Goal: Transaction & Acquisition: Purchase product/service

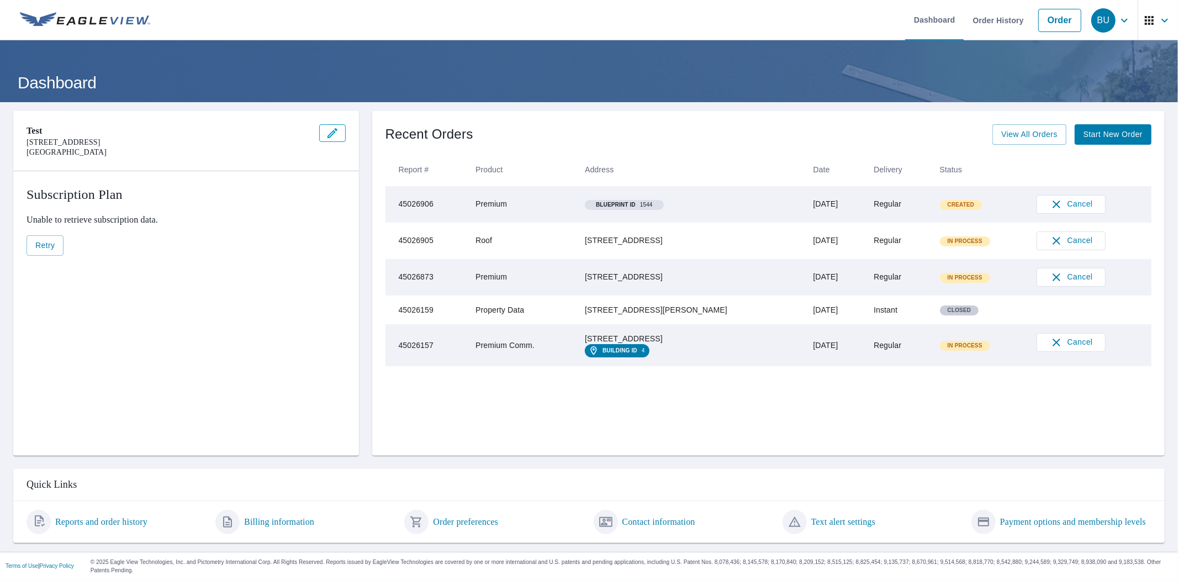
click at [1091, 142] on link "Start New Order" at bounding box center [1113, 134] width 77 height 20
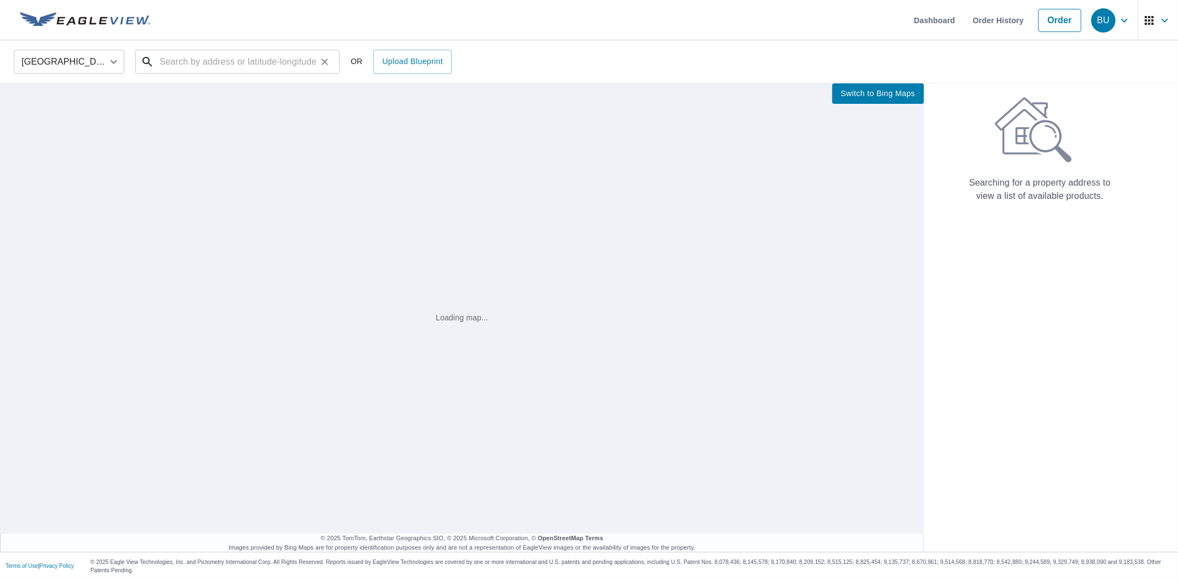
click at [200, 64] on input "text" at bounding box center [238, 61] width 157 height 31
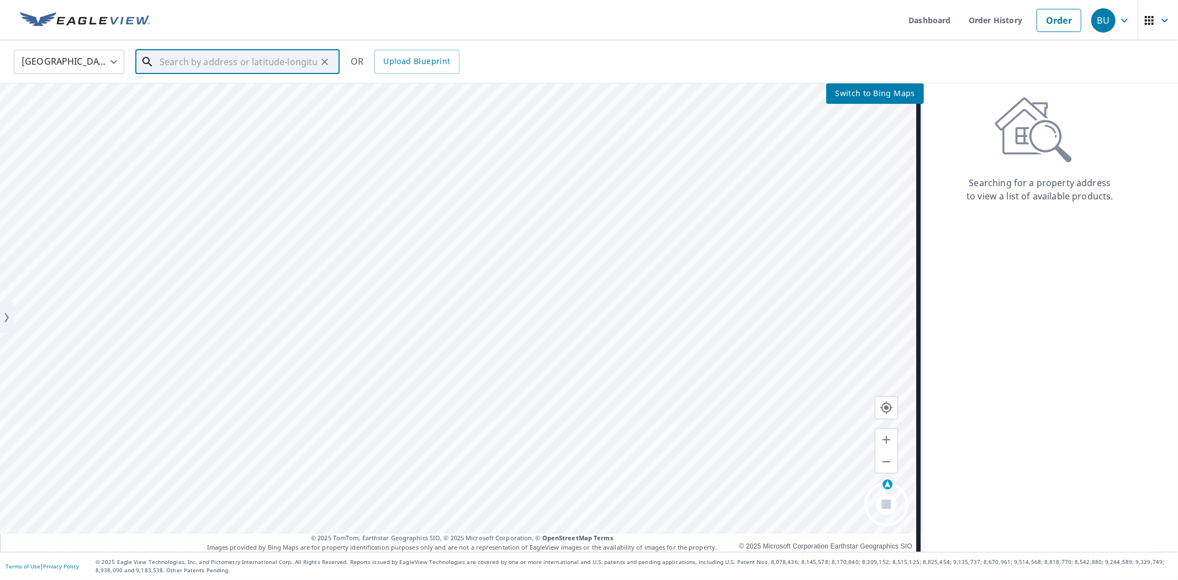
click at [200, 64] on input "text" at bounding box center [238, 61] width 157 height 31
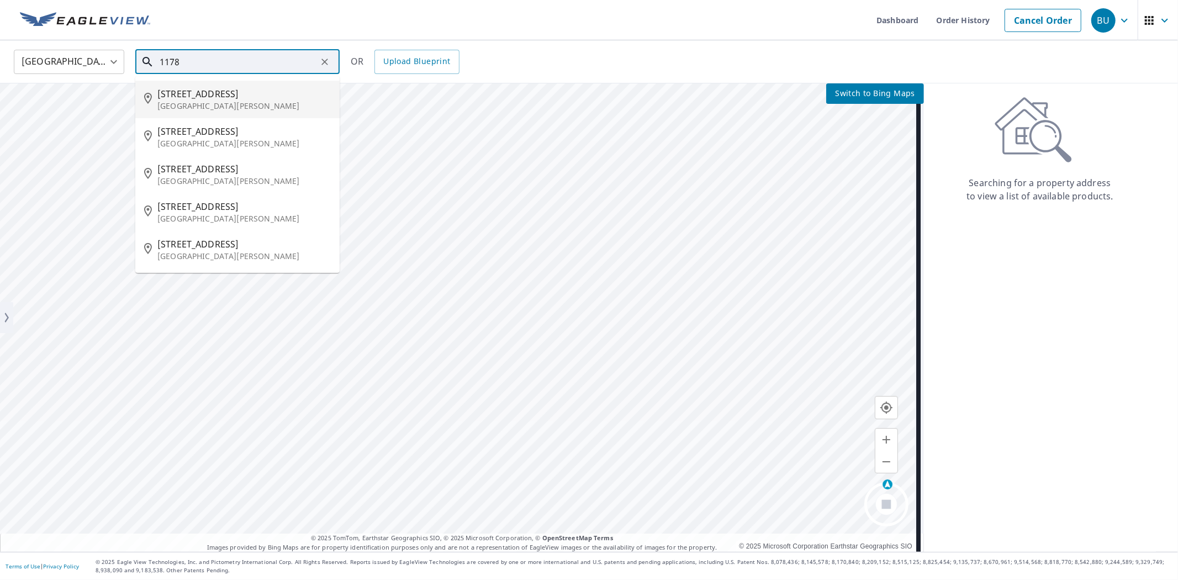
click at [202, 92] on span "[STREET_ADDRESS]" at bounding box center [243, 93] width 173 height 13
type input "[STREET_ADDRESS][PERSON_NAME]"
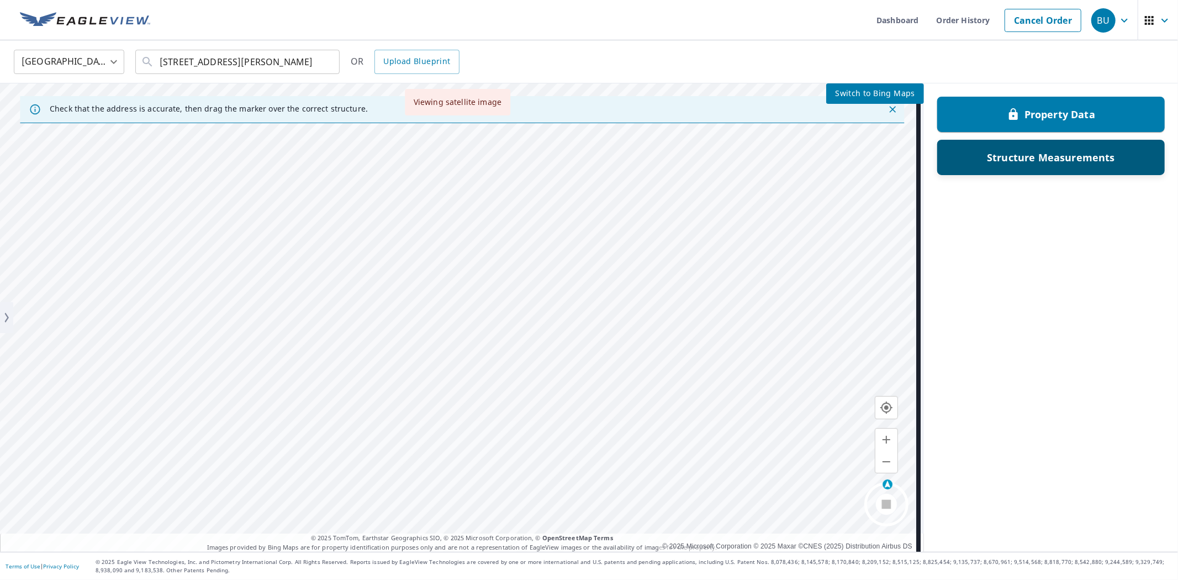
click at [1010, 170] on div "Structure Measurements" at bounding box center [1050, 157] width 227 height 35
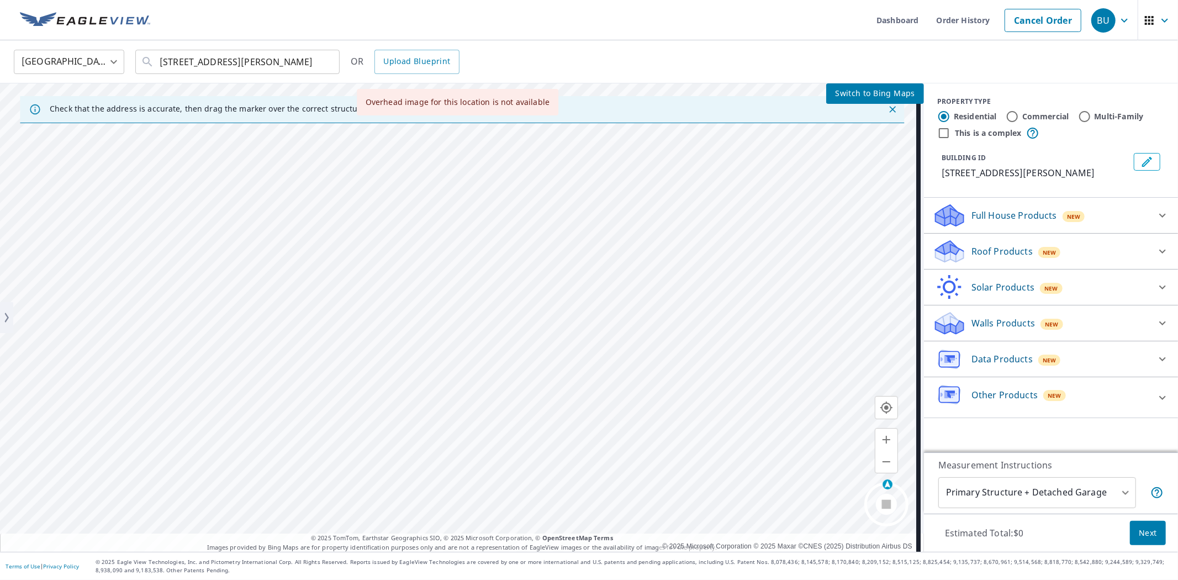
click at [971, 288] on p "Solar Products" at bounding box center [1002, 287] width 63 height 13
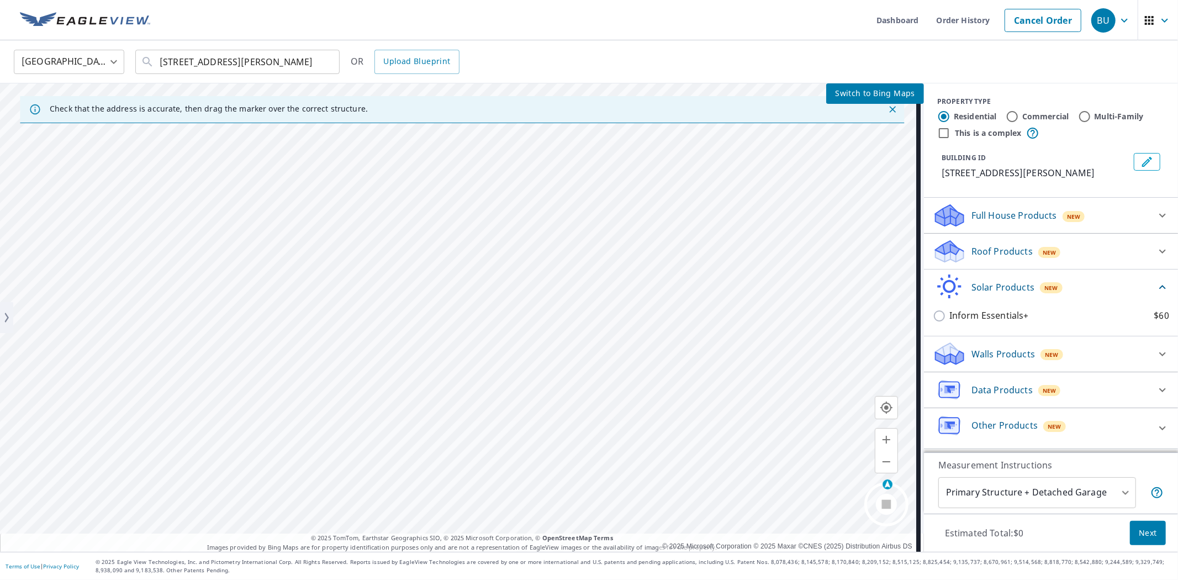
click at [989, 220] on p "Full House Products" at bounding box center [1014, 215] width 86 height 13
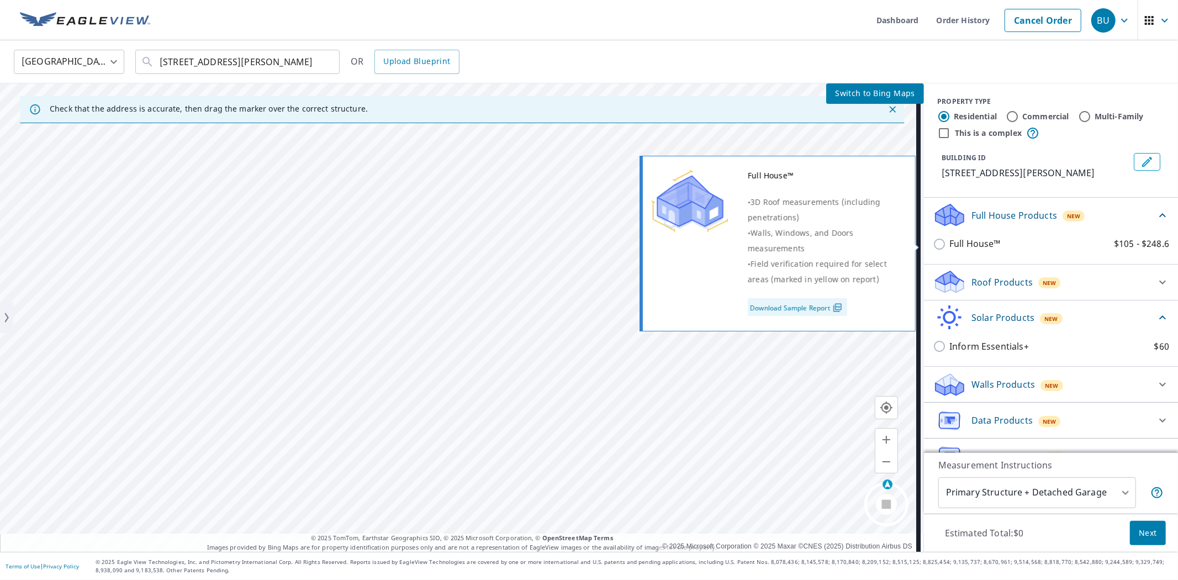
click at [970, 248] on p "Full House™" at bounding box center [974, 244] width 51 height 14
click at [949, 248] on input "Full House™ $105 - $248.6" at bounding box center [941, 243] width 17 height 13
checkbox input "true"
type input "3"
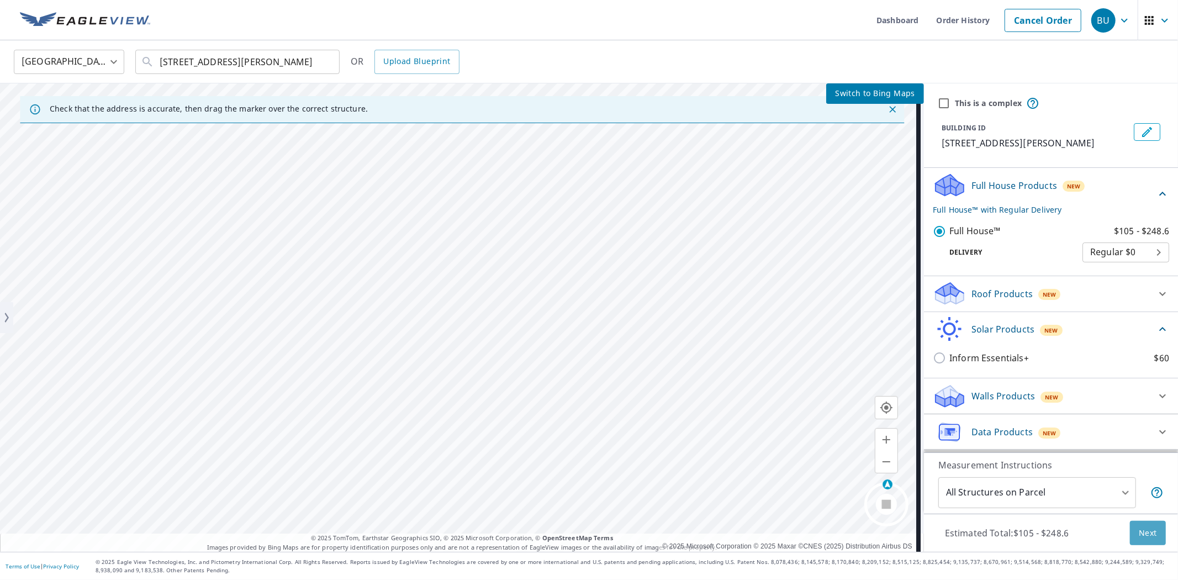
click at [1140, 533] on span "Next" at bounding box center [1148, 533] width 18 height 14
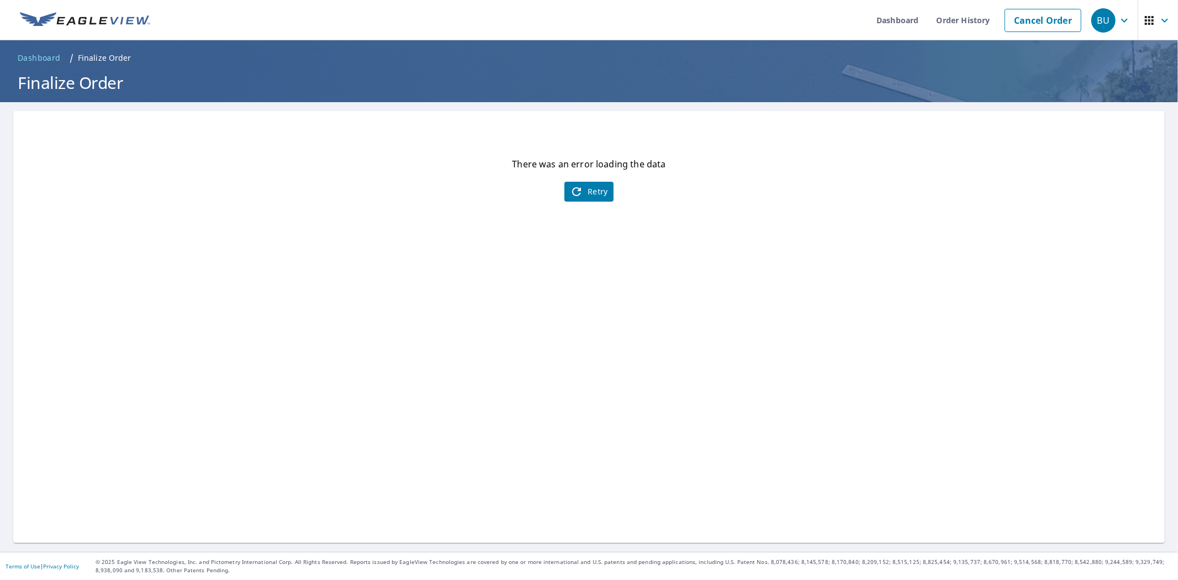
click at [597, 189] on span "Retry" at bounding box center [589, 191] width 38 height 13
click at [1019, 25] on link "Cancel Order" at bounding box center [1042, 20] width 77 height 23
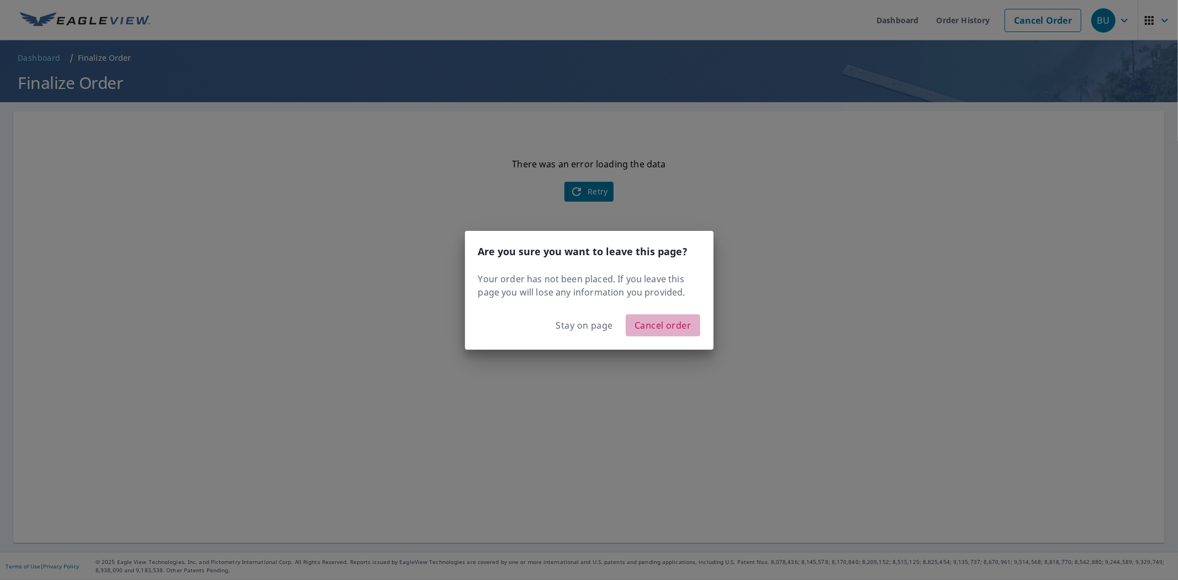
click at [633, 326] on button "Cancel order" at bounding box center [663, 325] width 75 height 22
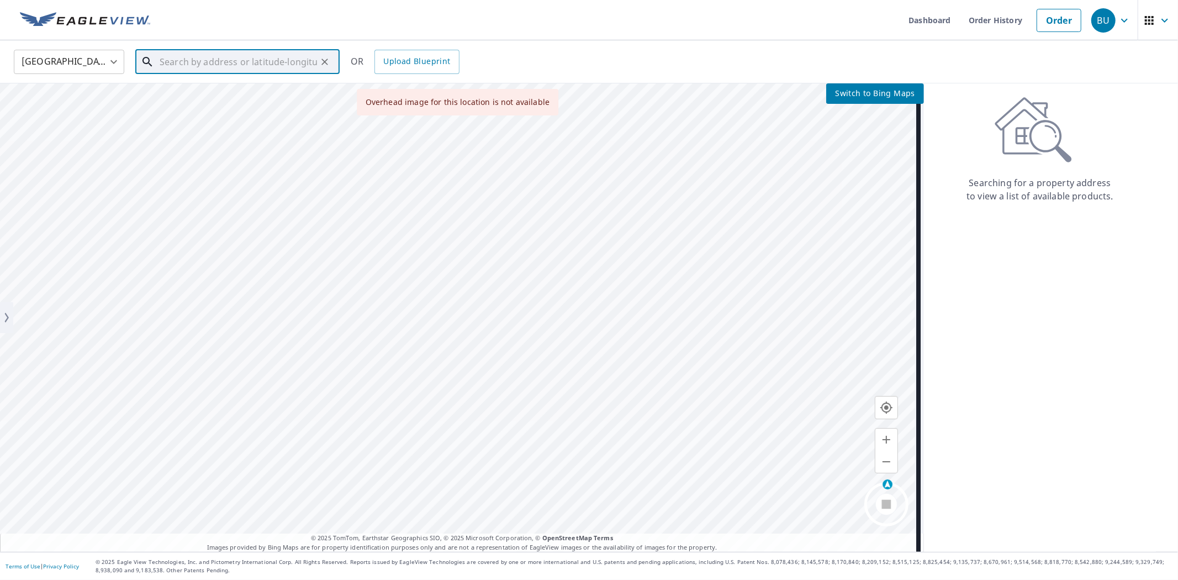
click at [252, 66] on input "text" at bounding box center [238, 61] width 157 height 31
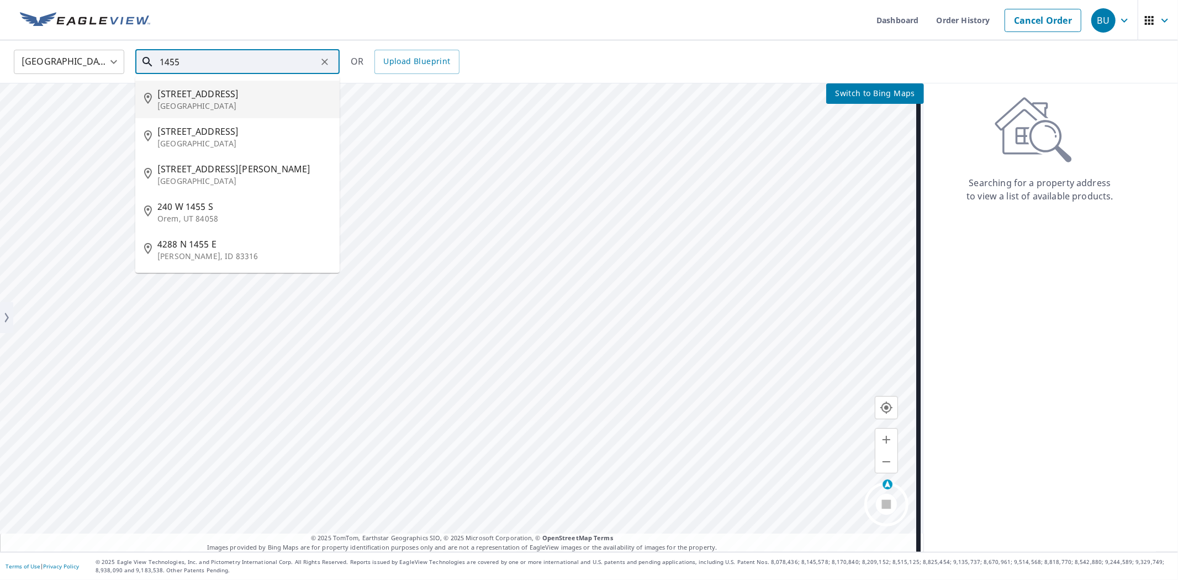
click at [215, 100] on p "[GEOGRAPHIC_DATA]" at bounding box center [243, 105] width 173 height 11
type input "[STREET_ADDRESS]"
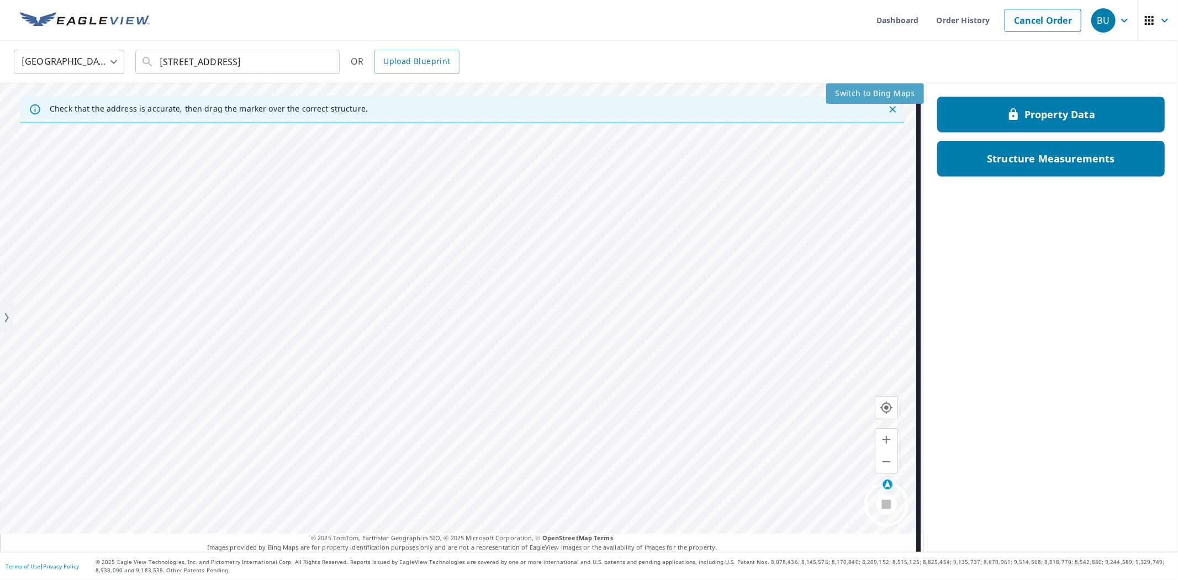
click at [826, 91] on button "Switch to Bing Maps" at bounding box center [875, 93] width 98 height 20
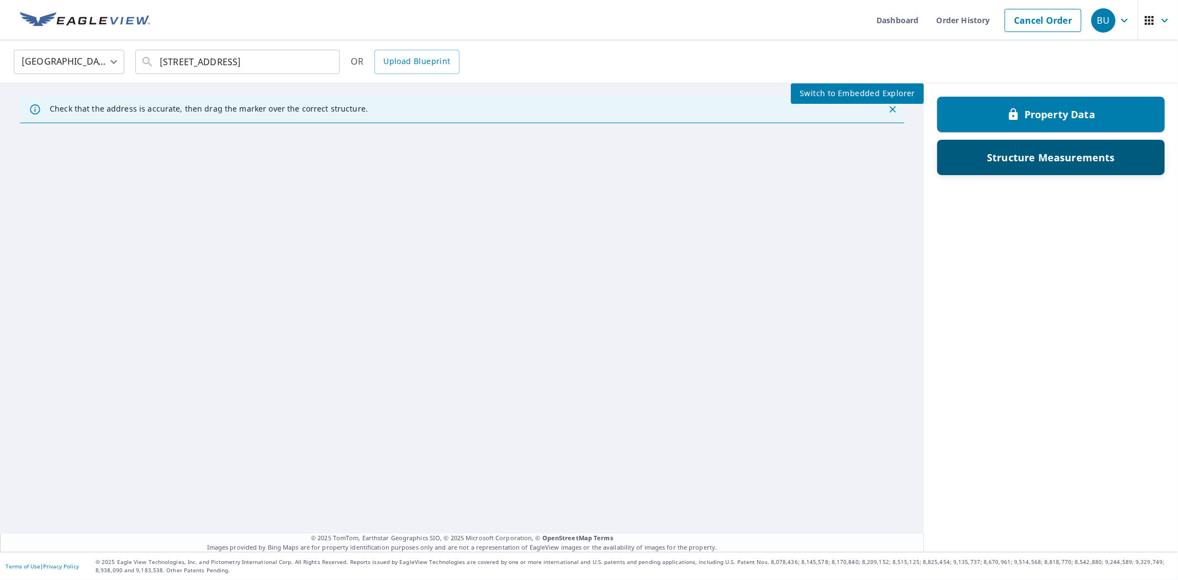
click at [993, 164] on div "Structure Measurements" at bounding box center [1050, 157] width 199 height 20
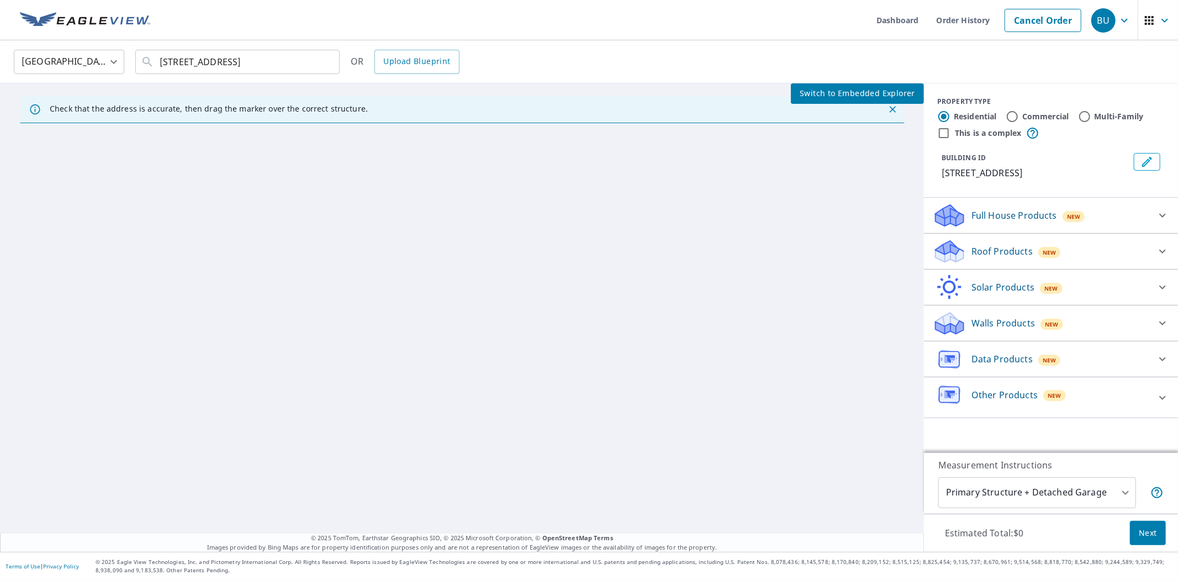
click at [971, 246] on p "Roof Products" at bounding box center [1001, 251] width 61 height 13
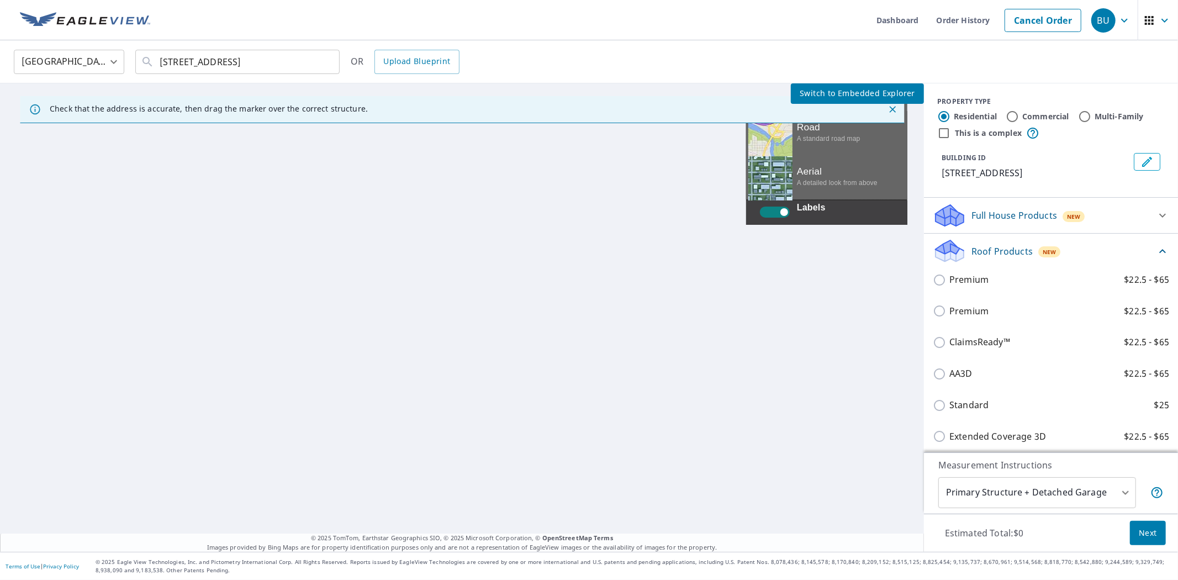
click at [748, 156] on div "View aerial and more..." at bounding box center [770, 134] width 44 height 44
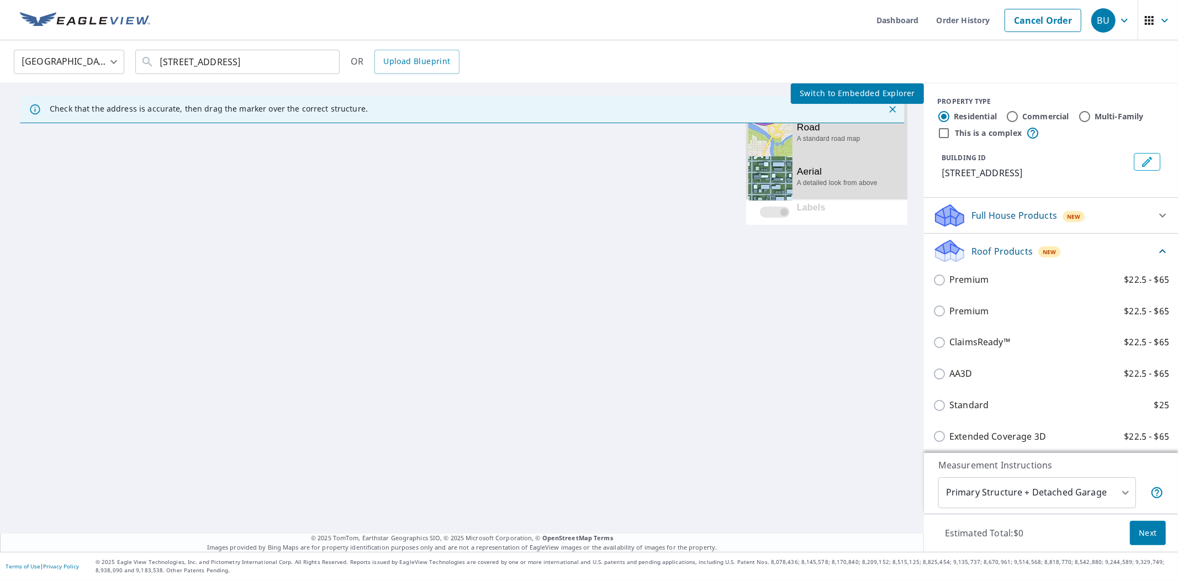
click at [748, 200] on div "View aerial and more..." at bounding box center [770, 178] width 44 height 44
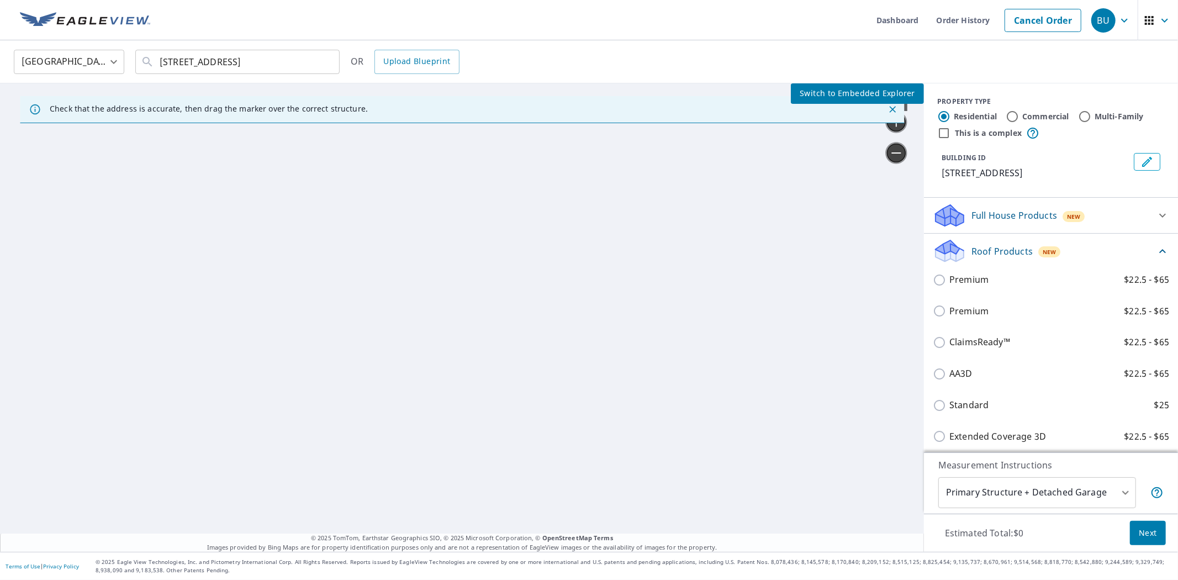
click at [622, 279] on div at bounding box center [462, 317] width 924 height 468
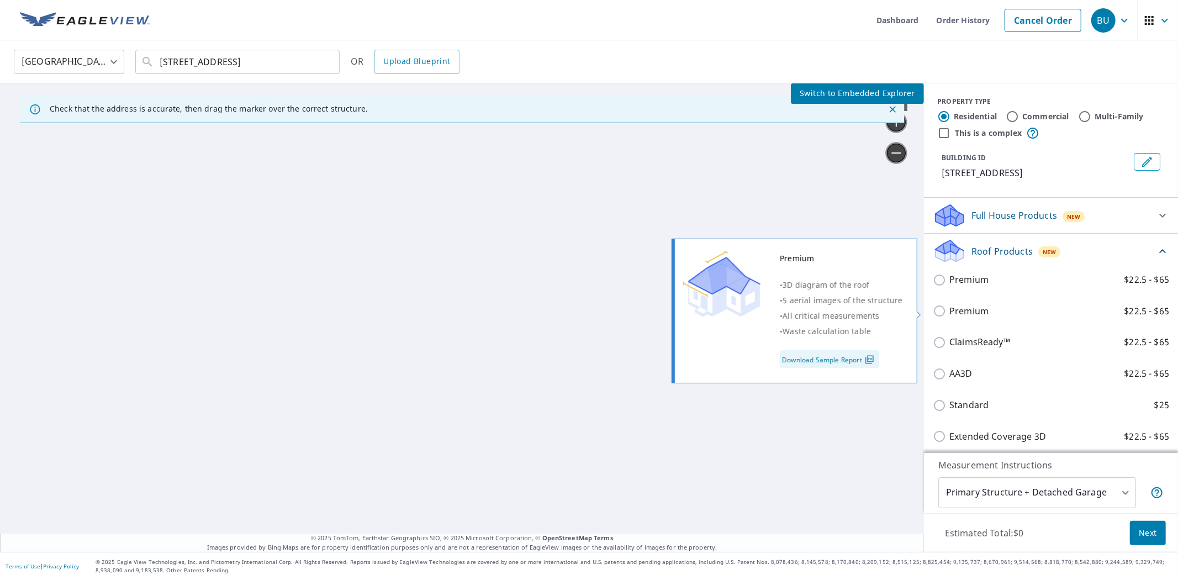
click at [955, 308] on p "Premium" at bounding box center [968, 311] width 39 height 14
click at [949, 308] on input "Premium $22.5 - $65" at bounding box center [941, 310] width 17 height 13
checkbox input "true"
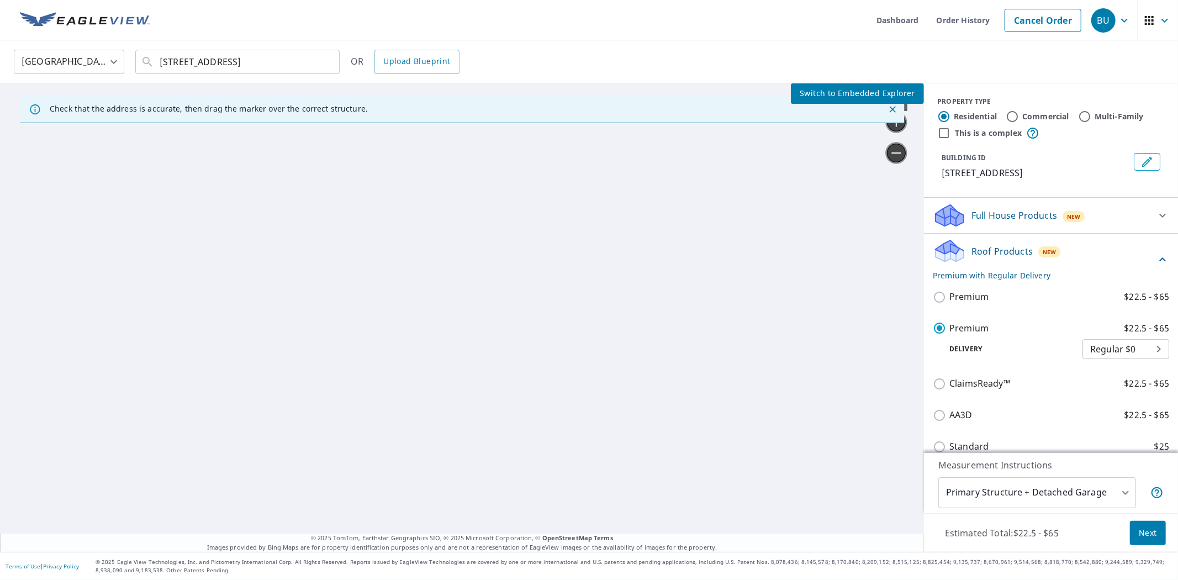
click at [1145, 527] on span "Next" at bounding box center [1148, 533] width 18 height 14
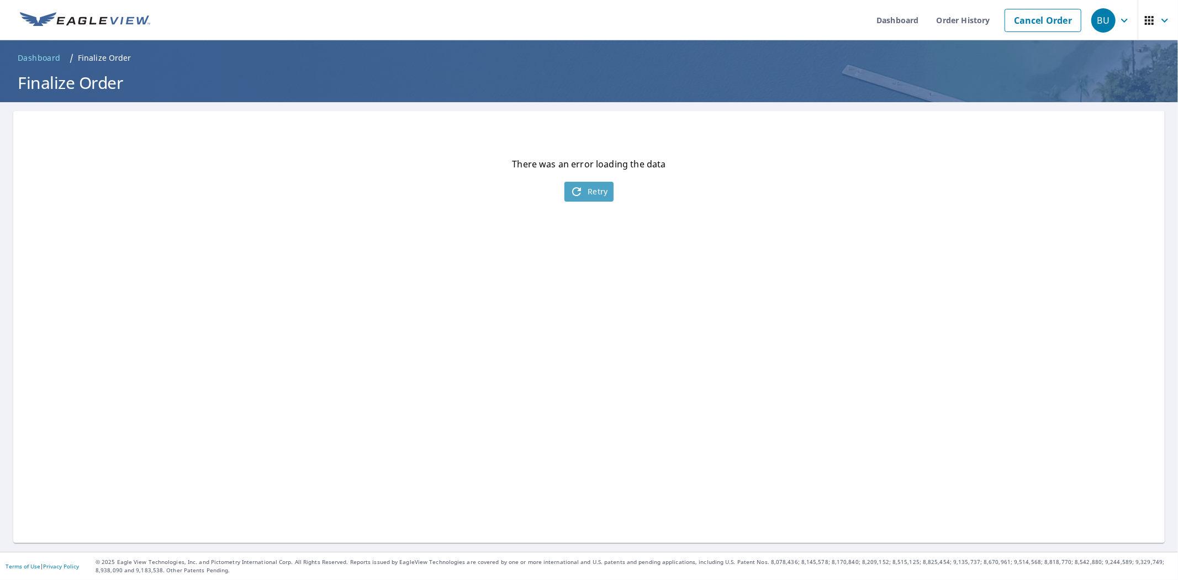
click at [580, 185] on span "Retry" at bounding box center [589, 191] width 38 height 13
click at [1118, 25] on icon "button" at bounding box center [1124, 20] width 13 height 13
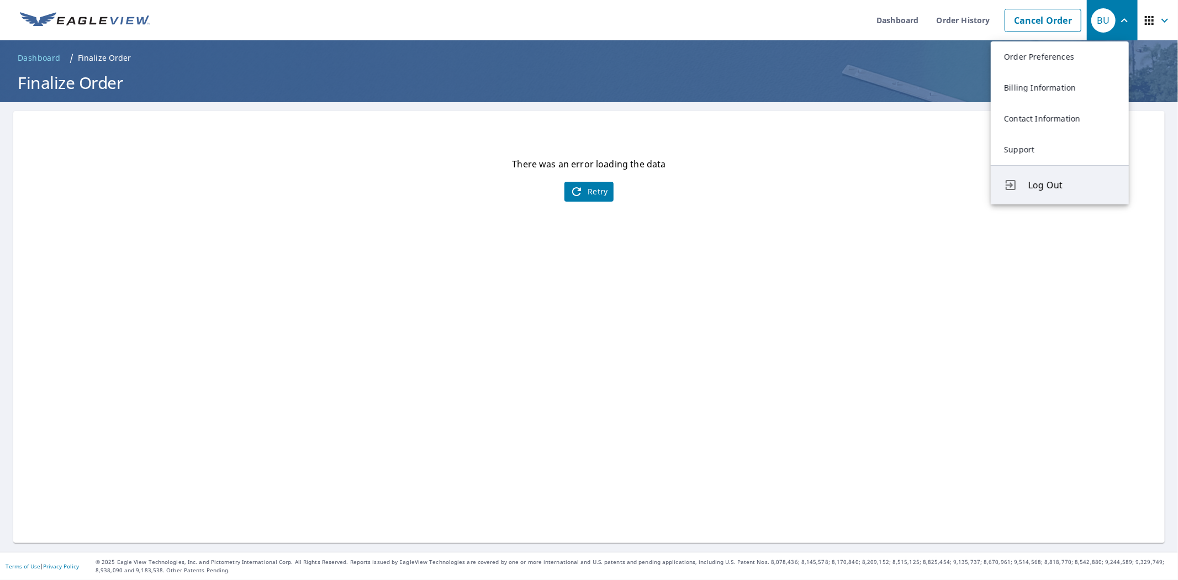
click at [1066, 179] on span "Log Out" at bounding box center [1071, 184] width 87 height 13
